Goal: Task Accomplishment & Management: Use online tool/utility

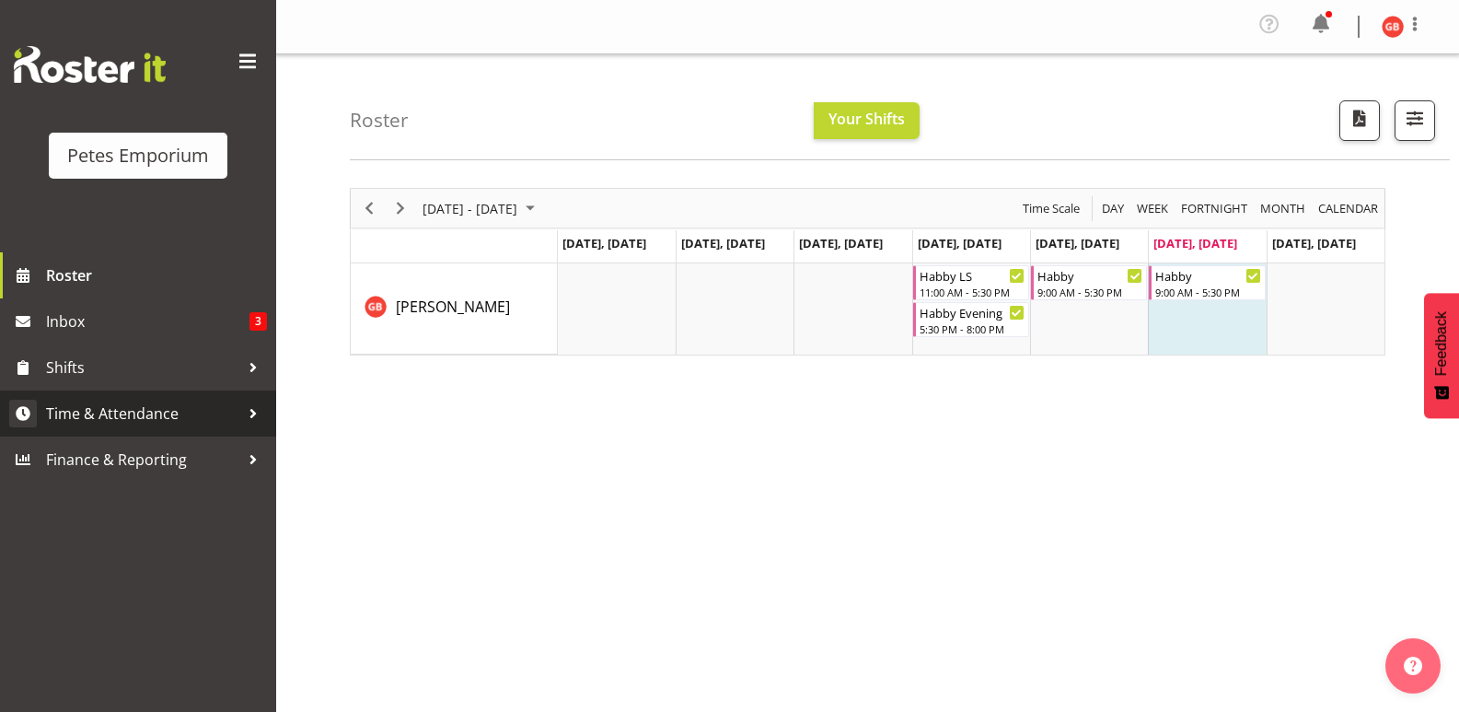
click at [116, 413] on span "Time & Attendance" at bounding box center [142, 414] width 193 height 28
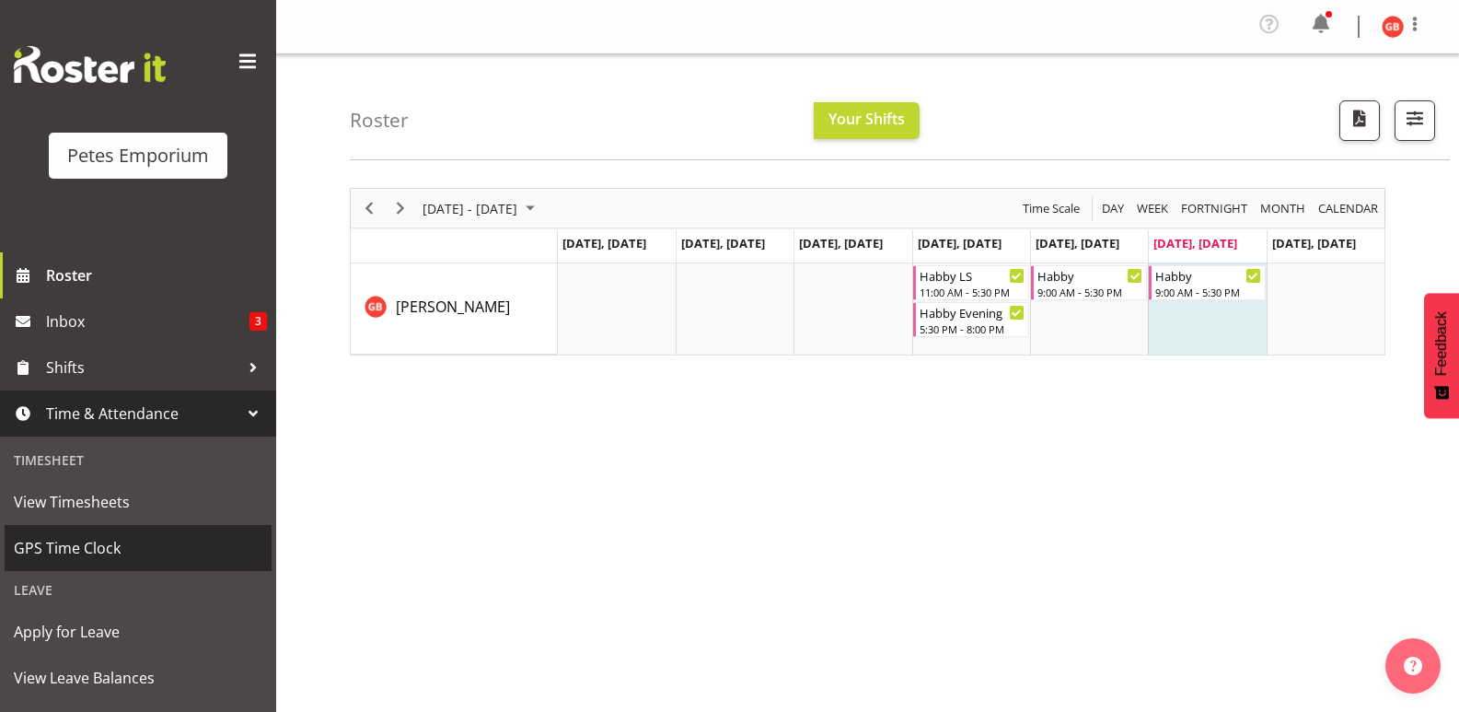
click at [82, 555] on span "GPS Time Clock" at bounding box center [138, 548] width 249 height 28
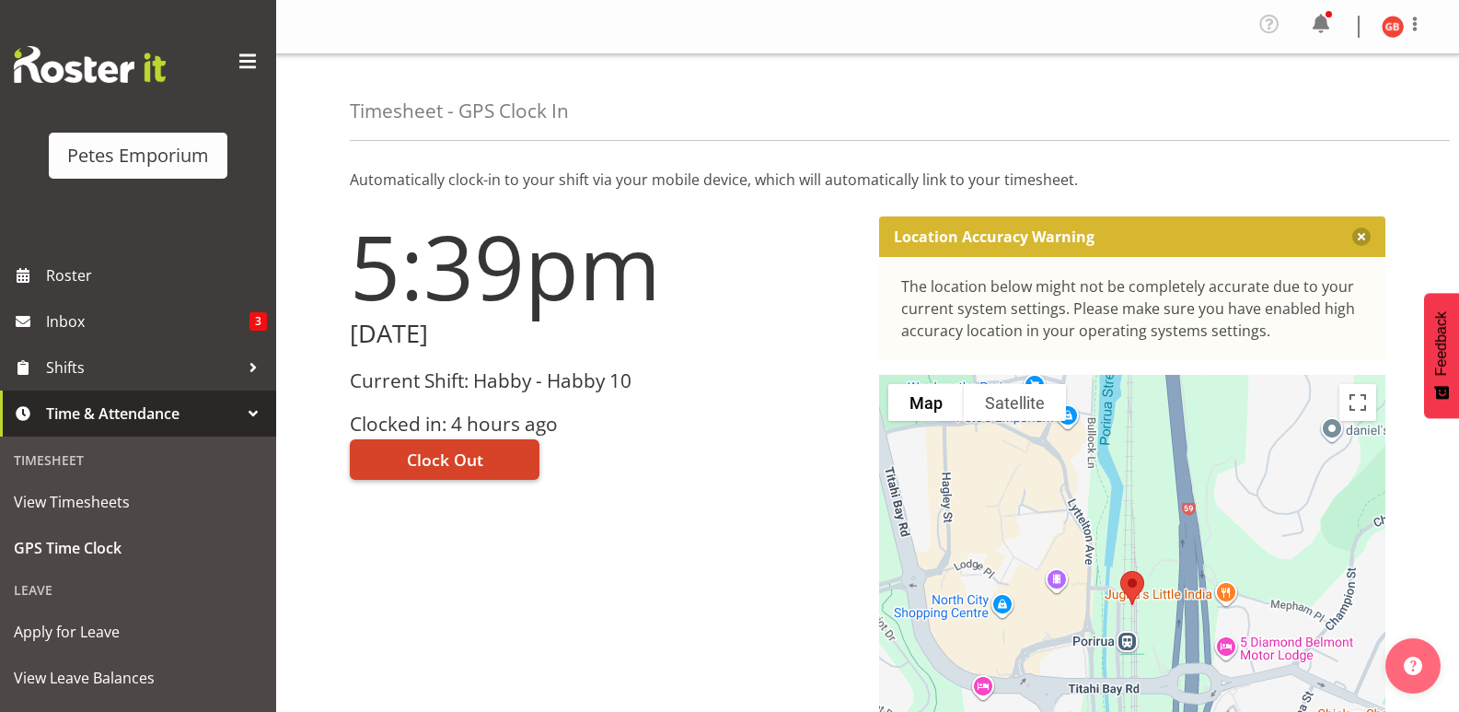
click at [470, 460] on span "Clock Out" at bounding box center [445, 460] width 76 height 24
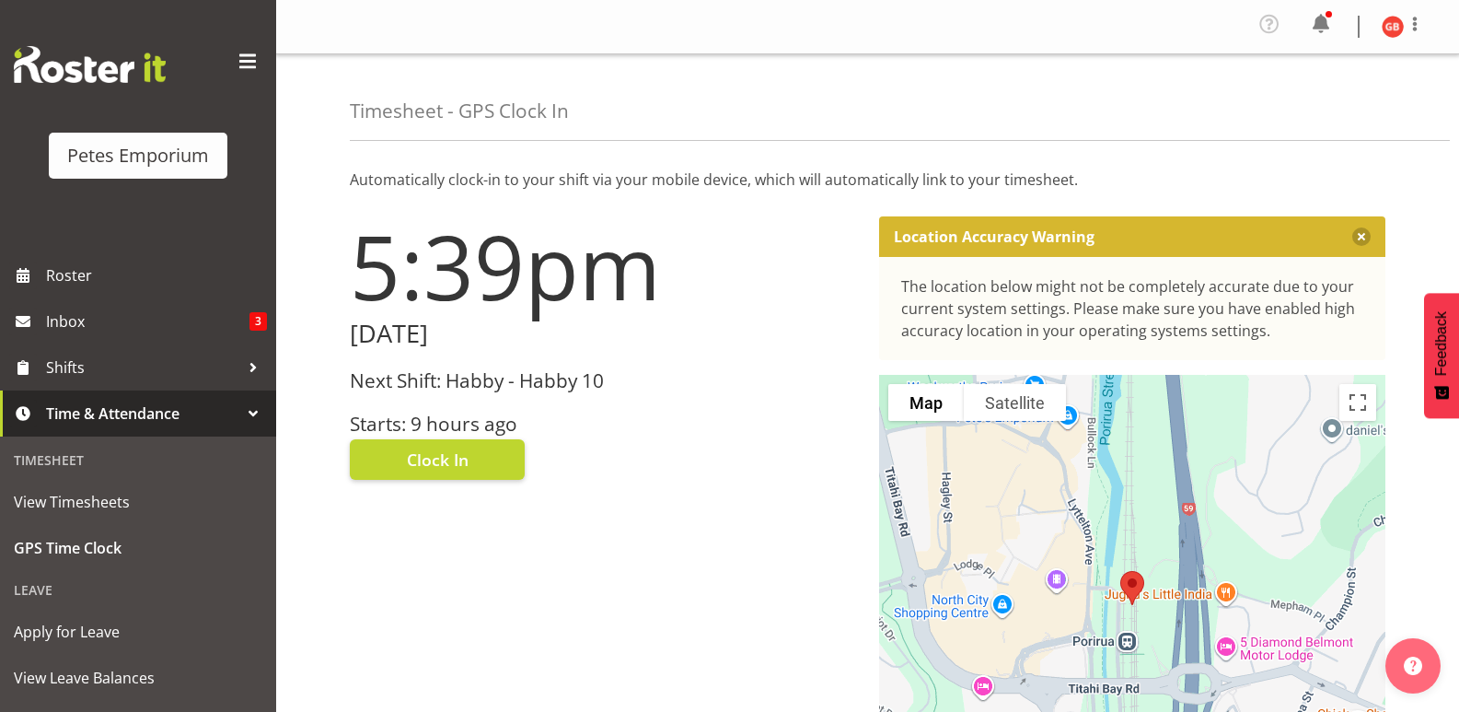
click at [1393, 27] on img at bounding box center [1393, 27] width 22 height 22
click at [1321, 105] on link "Log Out" at bounding box center [1338, 101] width 177 height 33
